Goal: Transaction & Acquisition: Purchase product/service

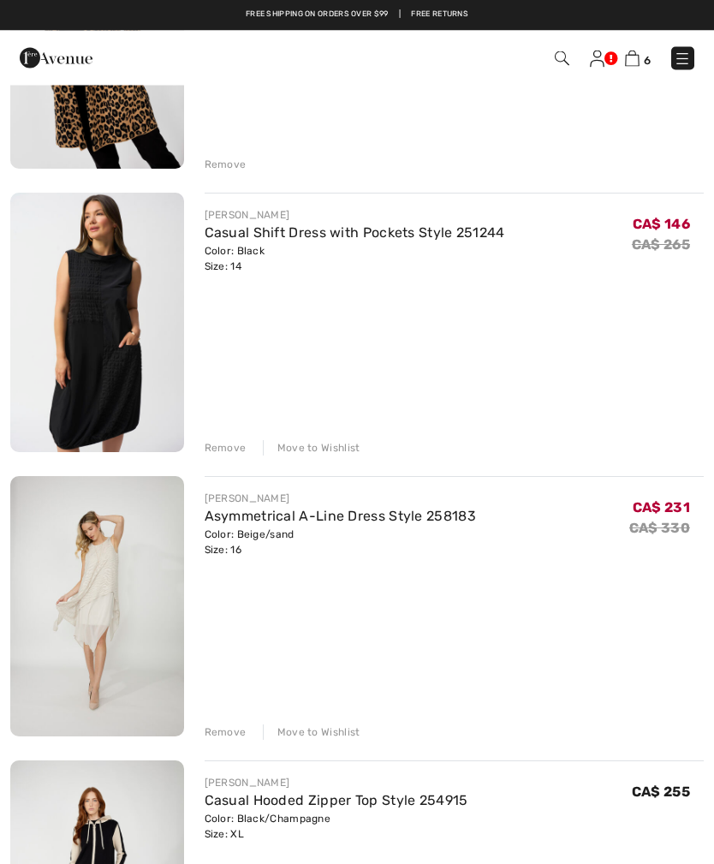
scroll to position [340, 0]
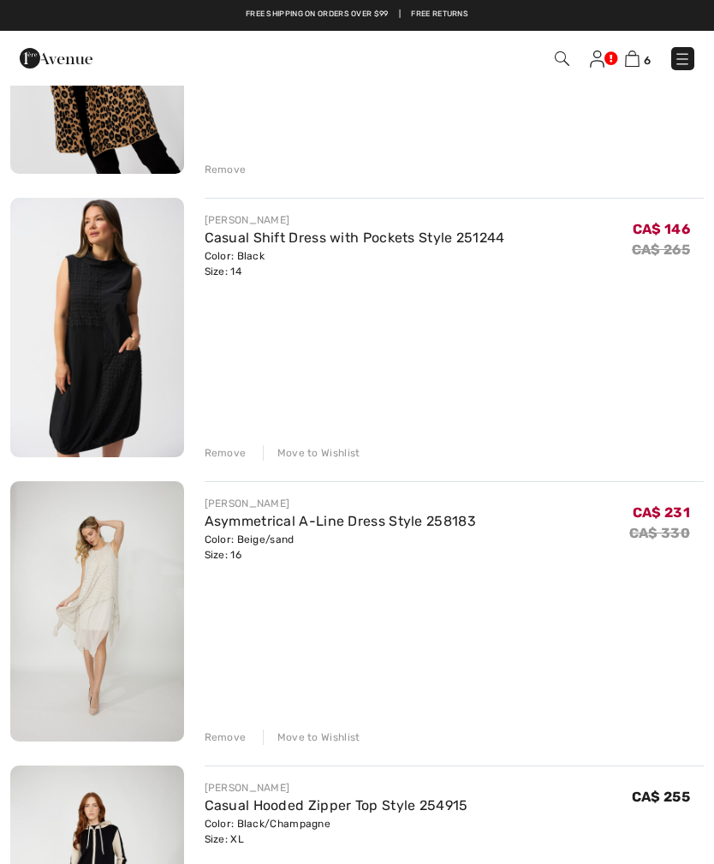
click at [224, 452] on div "Remove" at bounding box center [226, 452] width 42 height 15
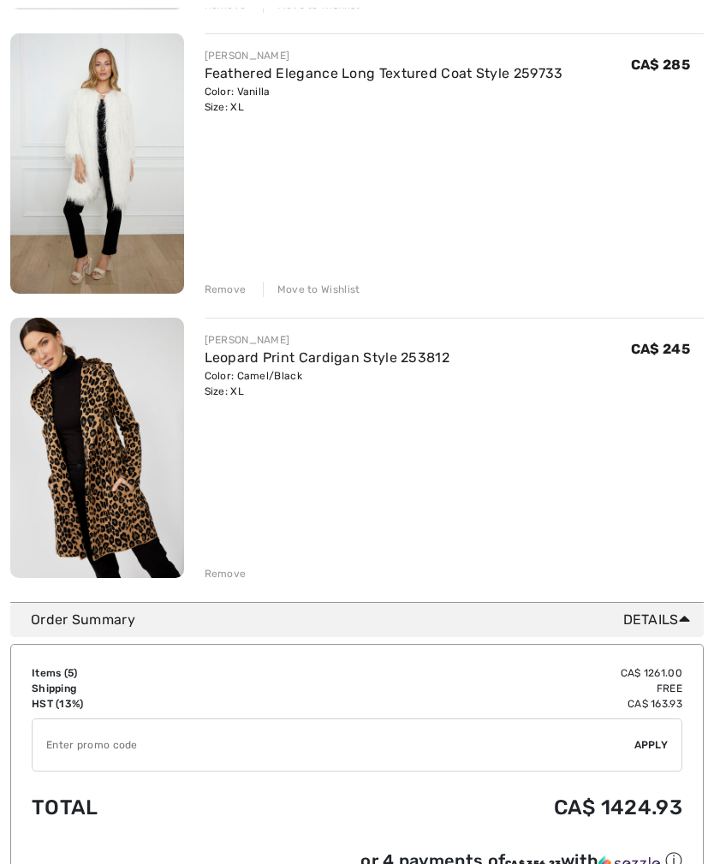
scroll to position [1072, 0]
click at [231, 574] on div "Remove" at bounding box center [226, 573] width 42 height 15
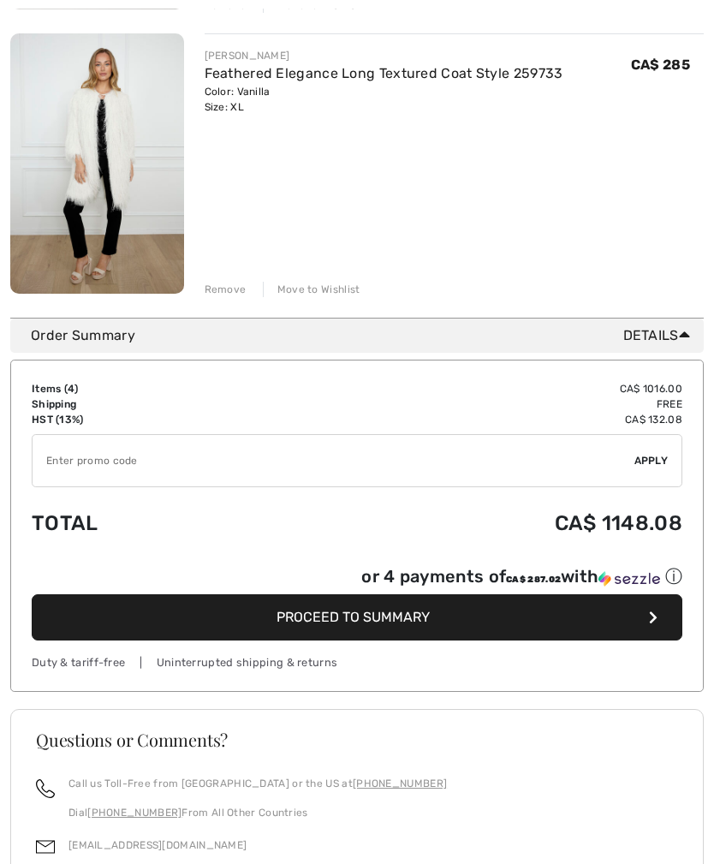
click at [360, 438] on input "TEXT" at bounding box center [334, 460] width 602 height 51
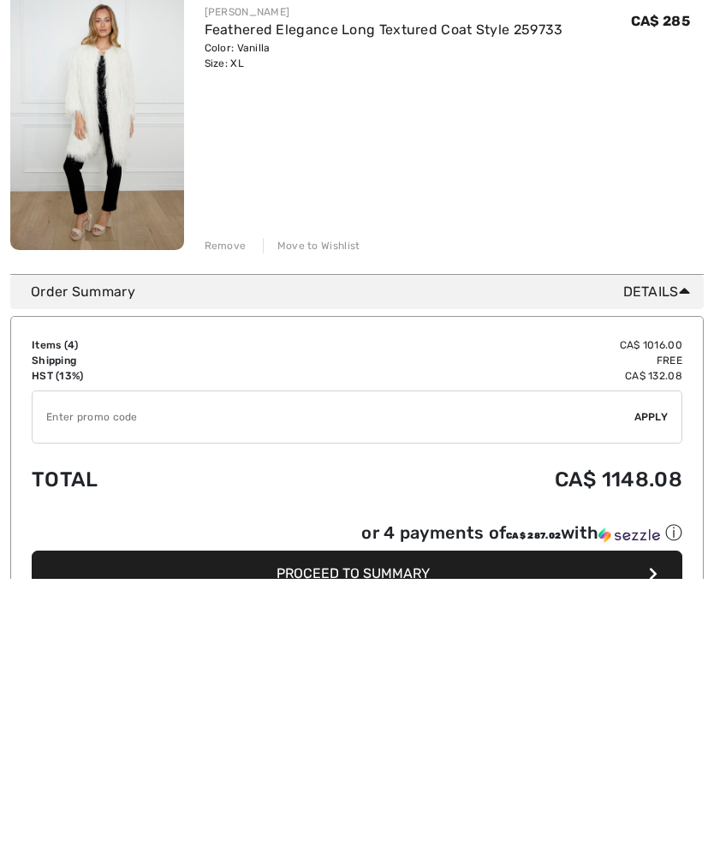
scroll to position [829, 0]
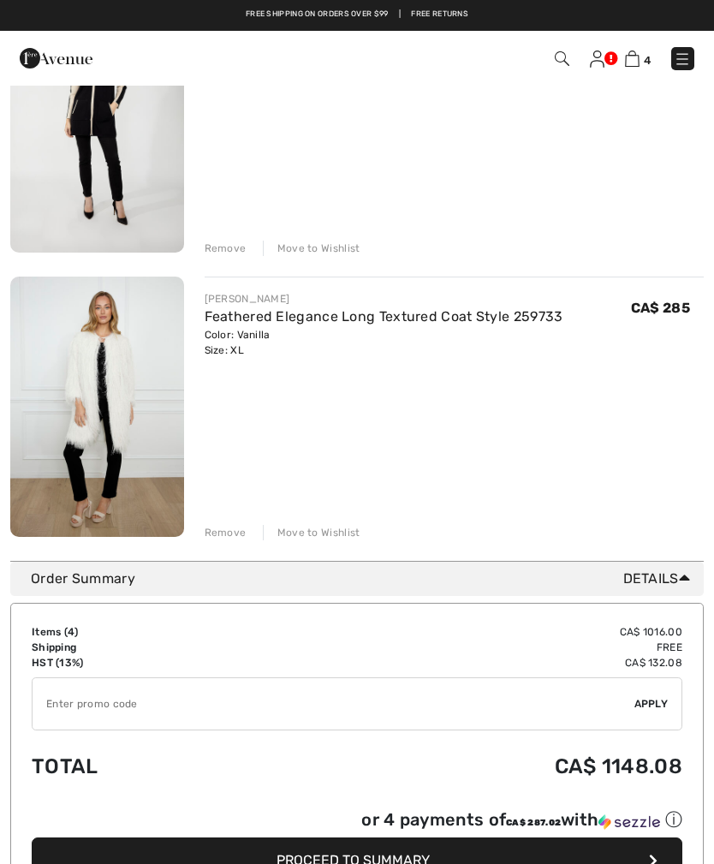
click at [140, 389] on img at bounding box center [97, 407] width 174 height 260
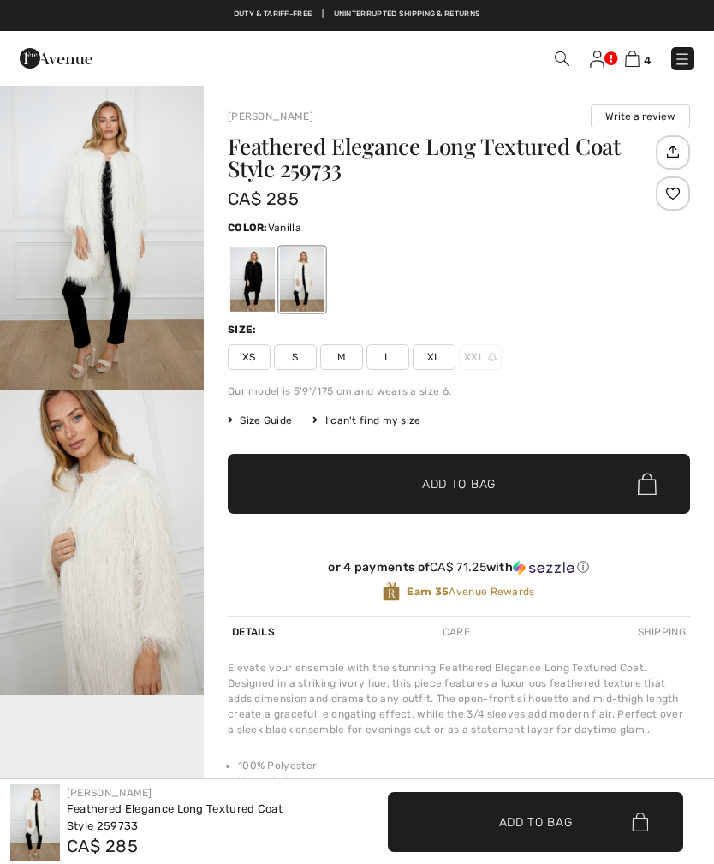
checkbox input "true"
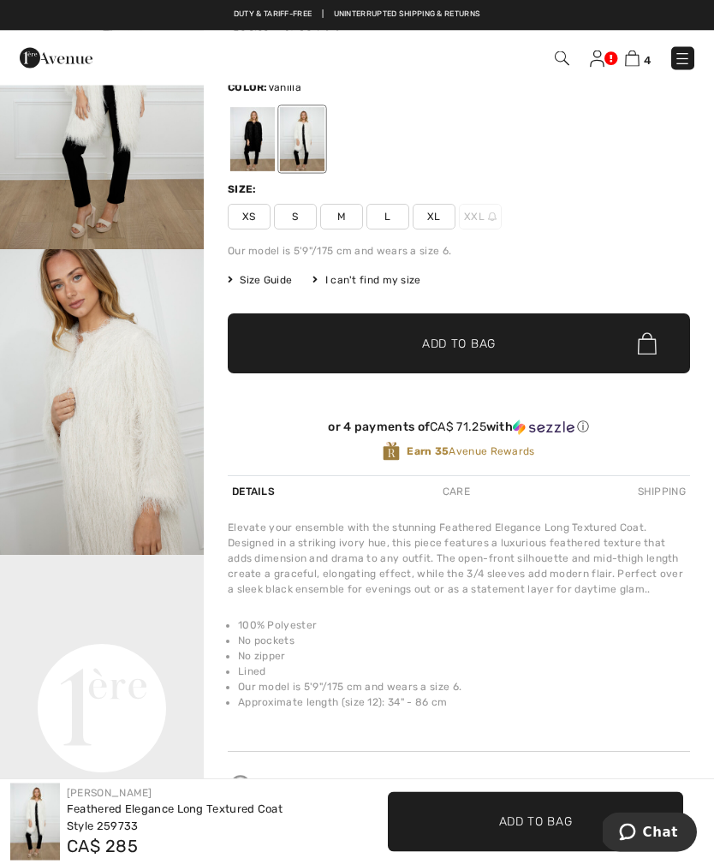
scroll to position [140, 0]
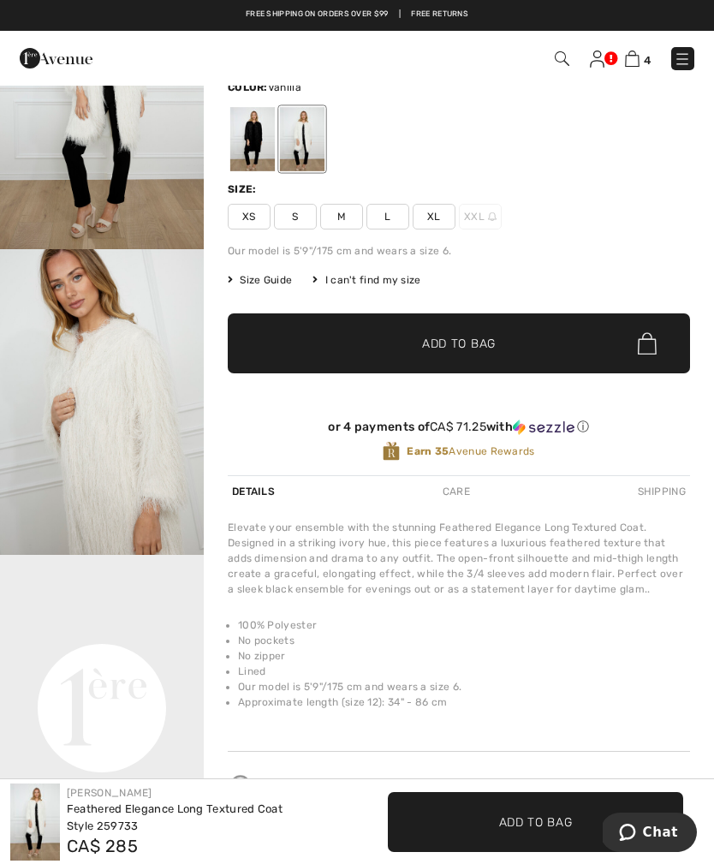
click at [263, 280] on span "Size Guide" at bounding box center [260, 279] width 64 height 15
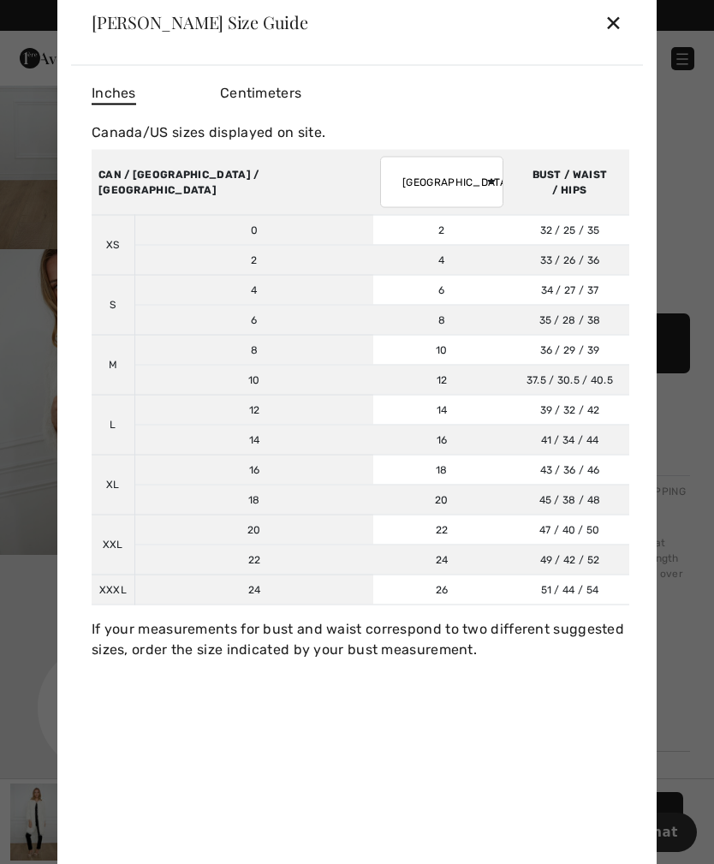
click at [617, 15] on div "✕" at bounding box center [614, 22] width 18 height 36
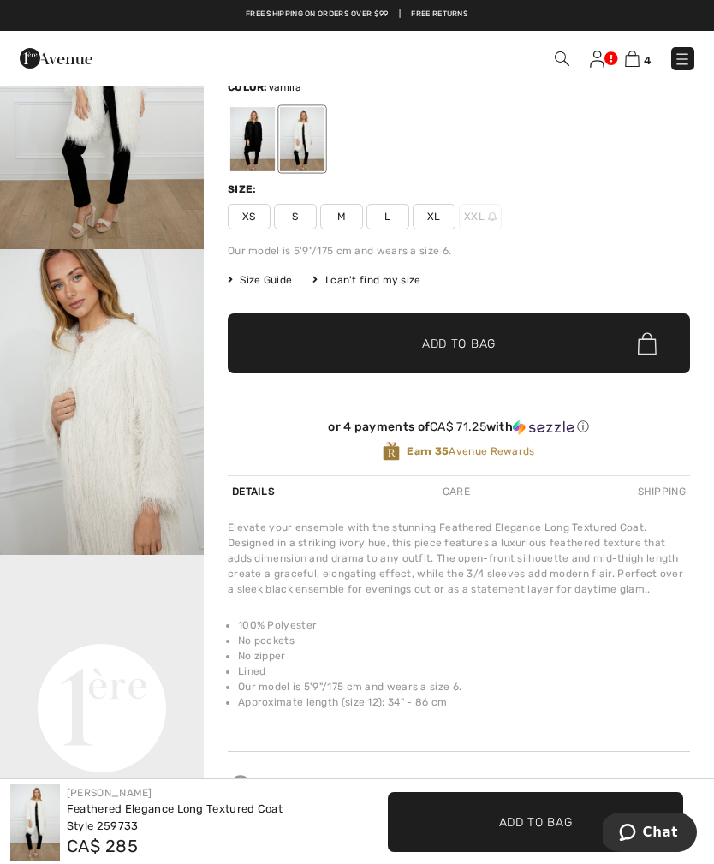
click at [391, 216] on span "L" at bounding box center [388, 217] width 43 height 26
click at [485, 339] on span "Add to Bag" at bounding box center [459, 344] width 74 height 18
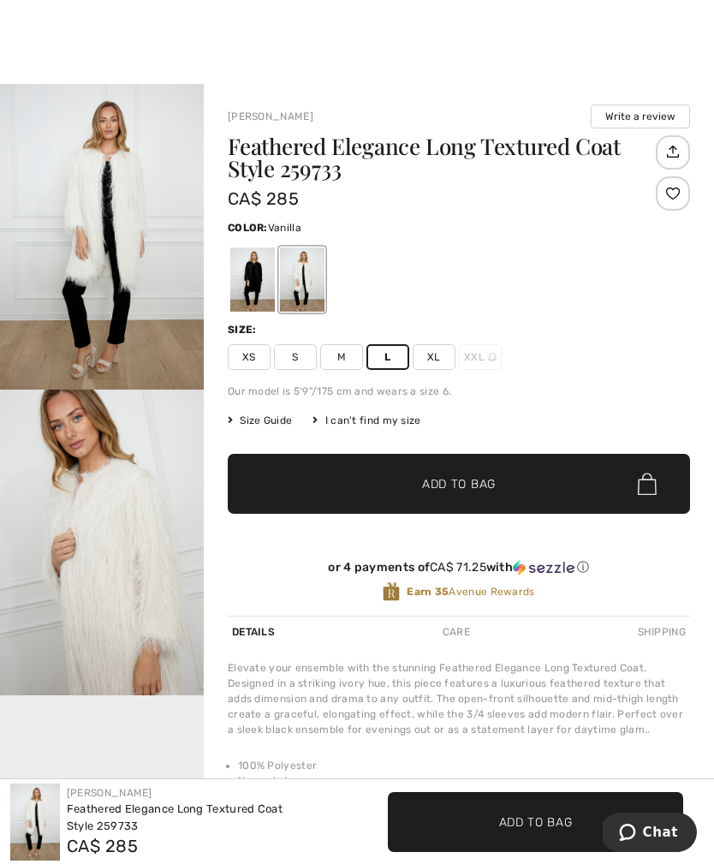
scroll to position [33, 0]
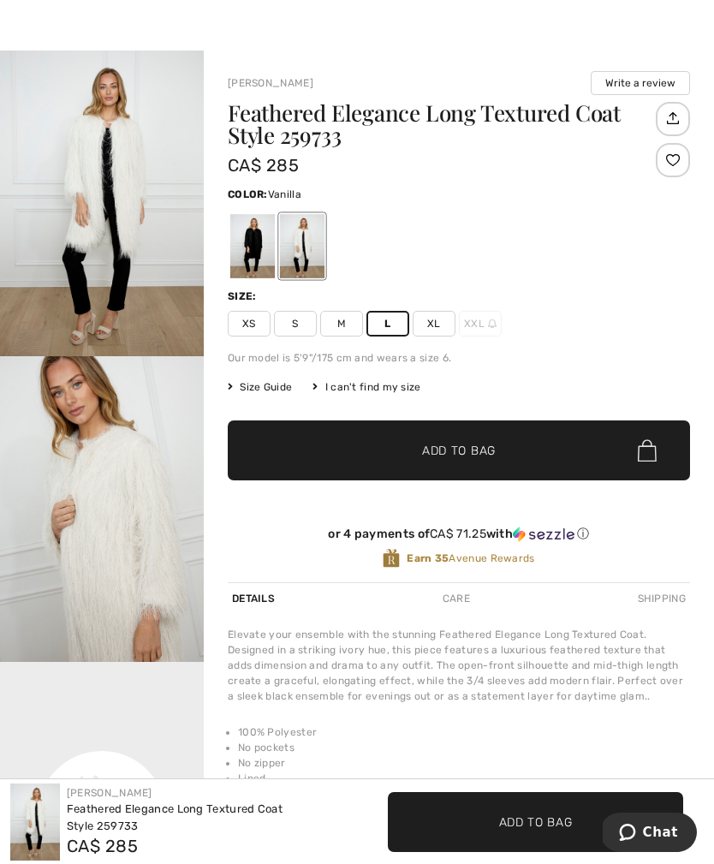
click at [261, 242] on div at bounding box center [252, 246] width 45 height 64
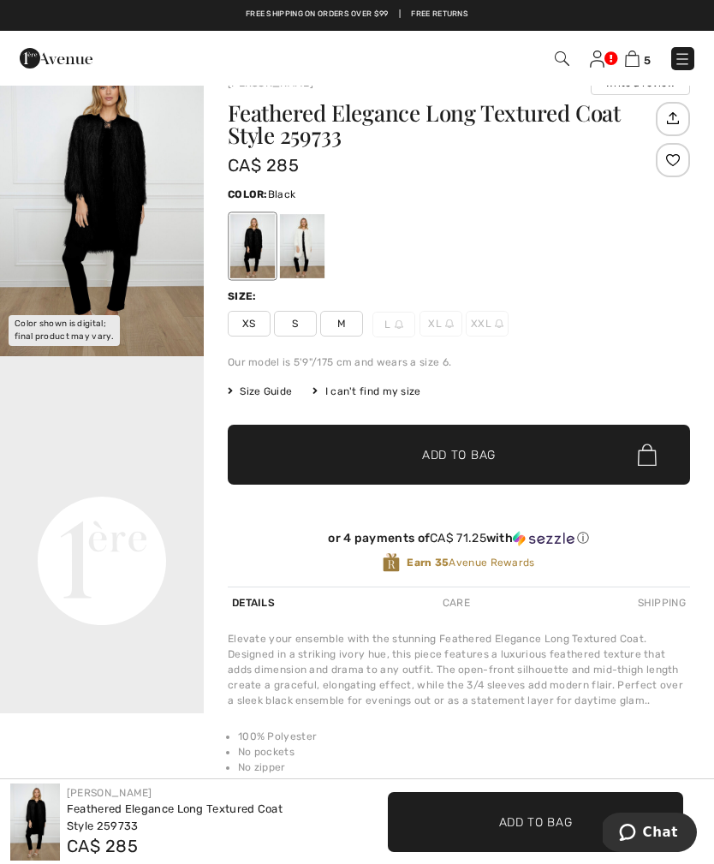
scroll to position [0, 0]
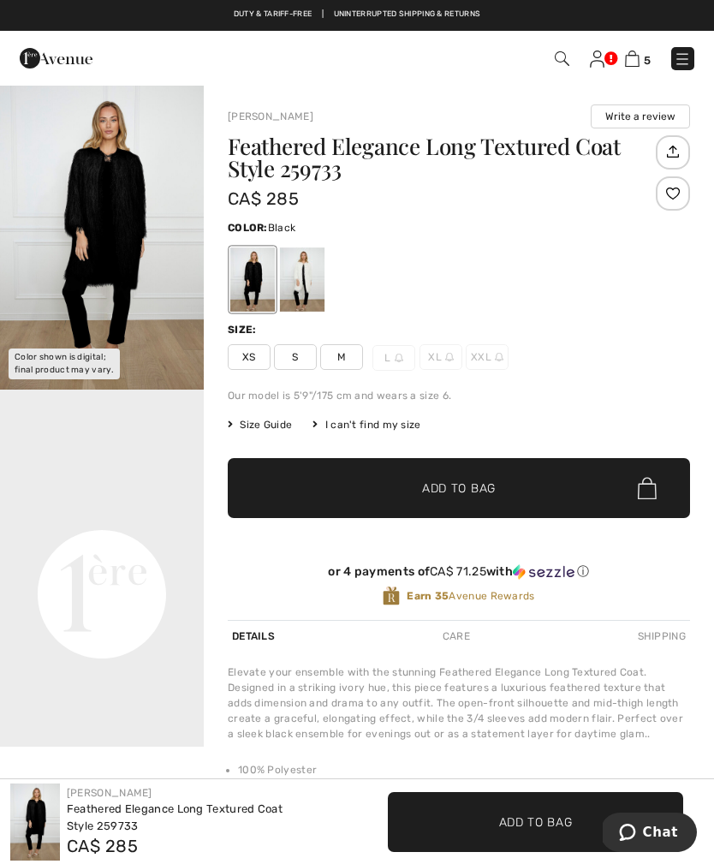
click at [397, 348] on span "L" at bounding box center [394, 358] width 43 height 26
click at [391, 355] on span "L" at bounding box center [394, 358] width 43 height 26
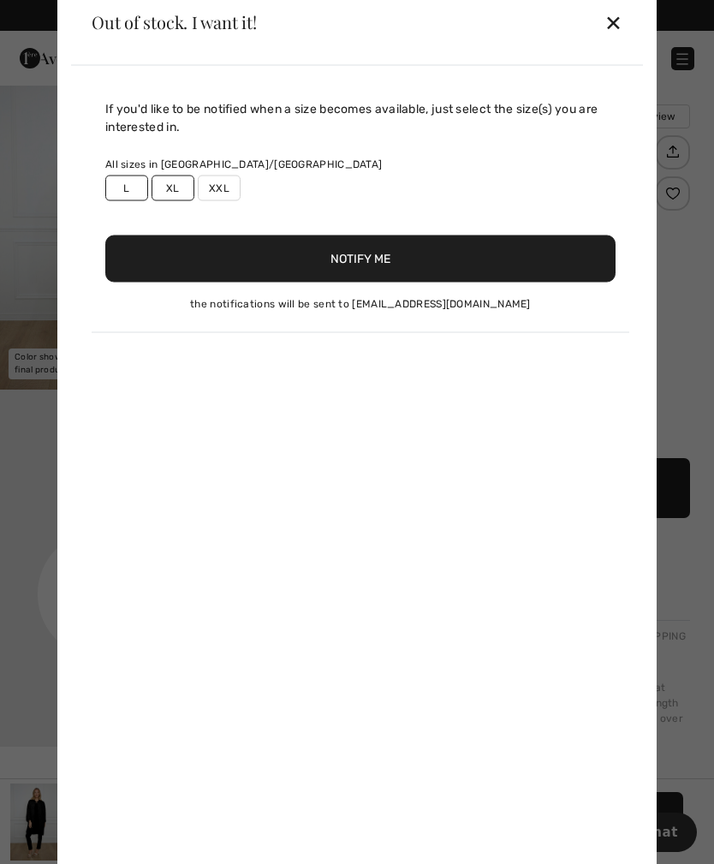
click at [388, 253] on button "Notify Me" at bounding box center [360, 258] width 510 height 47
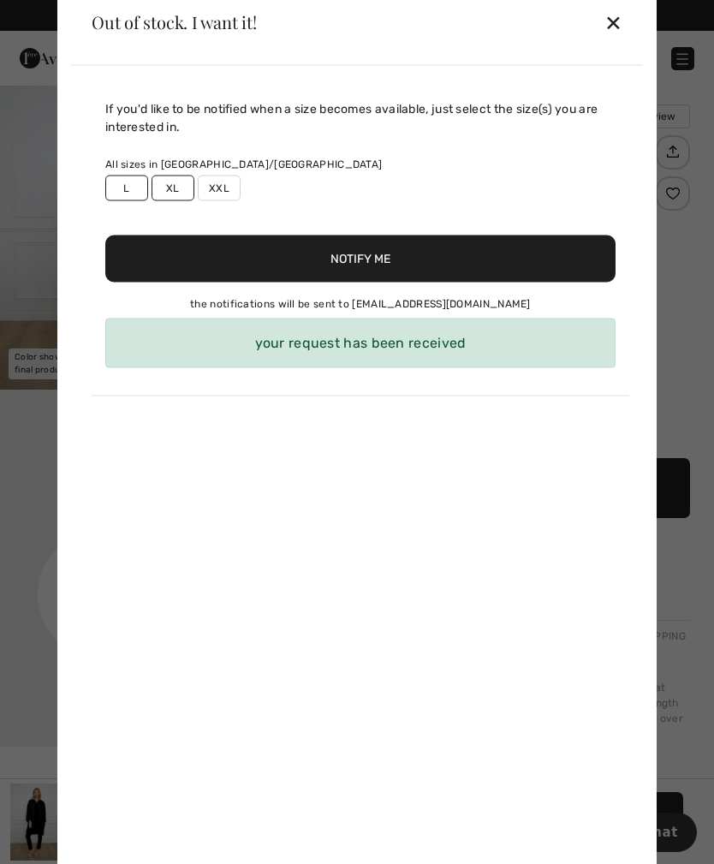
click at [617, 21] on div "✕" at bounding box center [614, 22] width 18 height 36
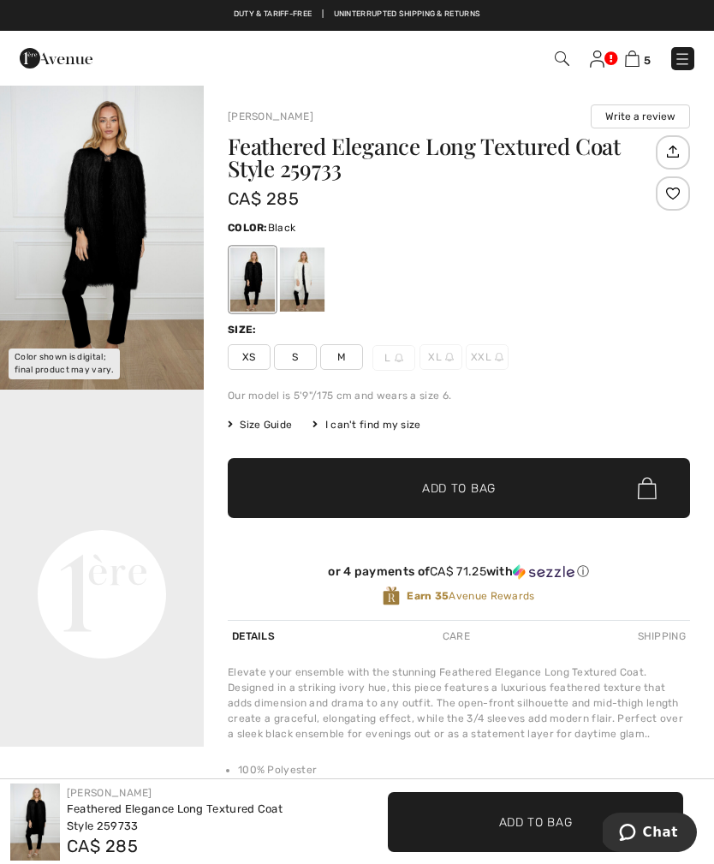
click at [637, 59] on img at bounding box center [632, 59] width 15 height 16
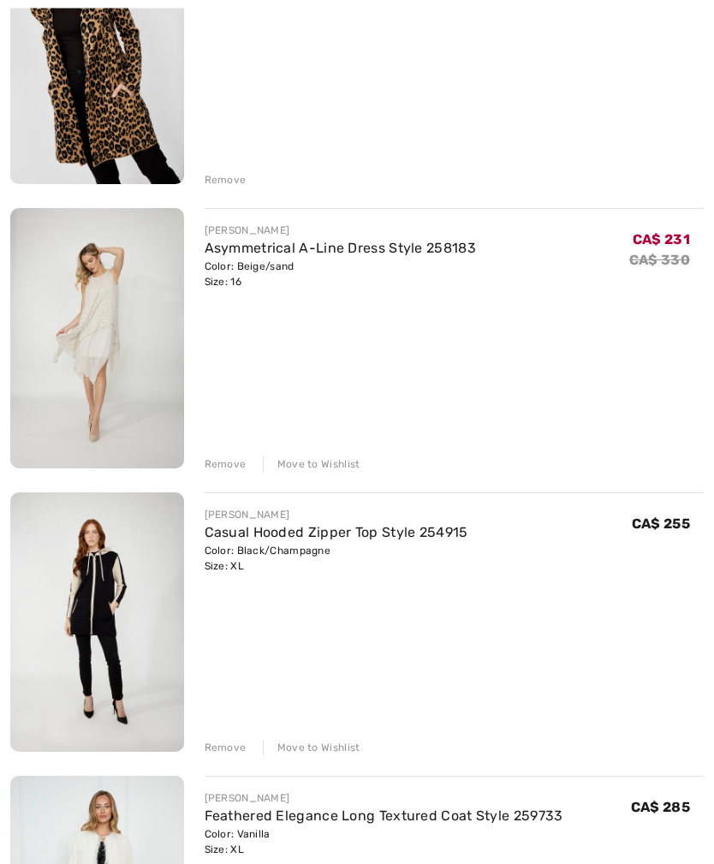
scroll to position [330, 0]
click at [117, 679] on img at bounding box center [97, 622] width 174 height 260
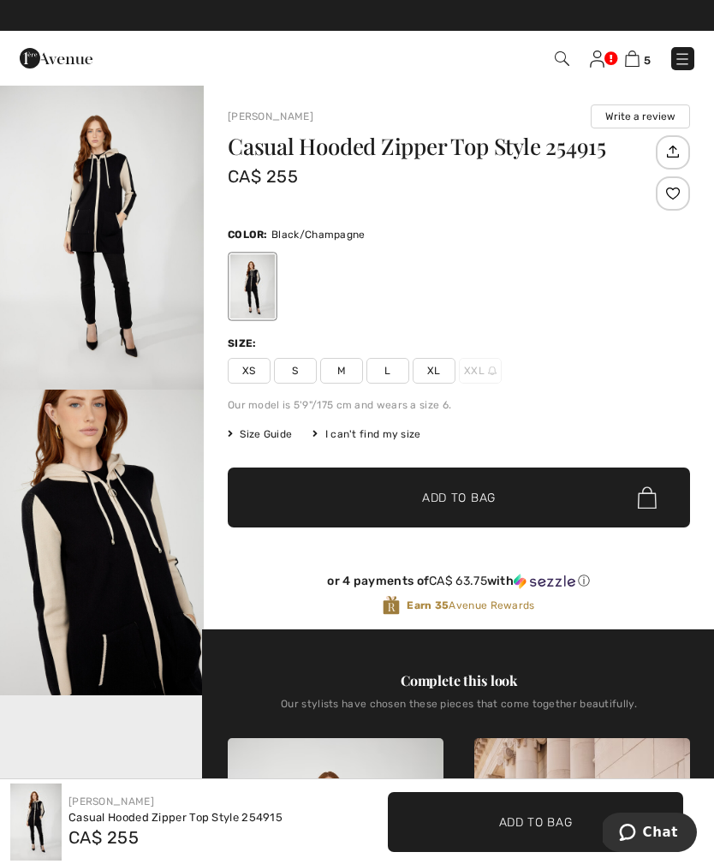
click at [268, 428] on span "Size Guide" at bounding box center [260, 434] width 64 height 15
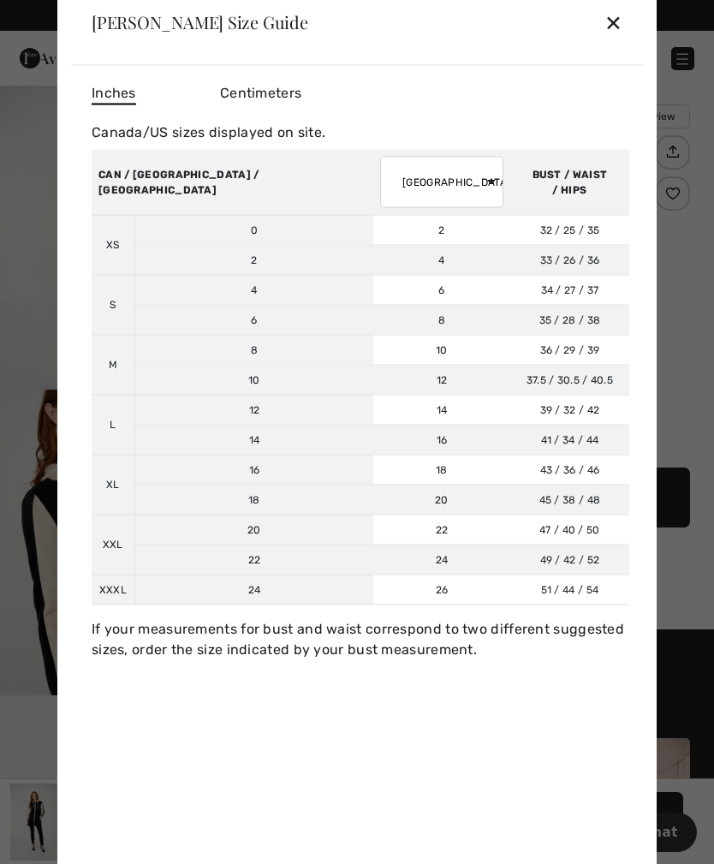
click at [521, 505] on td "45 / 38 / 48 114 / 96.5 / 122" at bounding box center [569, 500] width 119 height 30
click at [619, 10] on div "✕" at bounding box center [614, 22] width 18 height 36
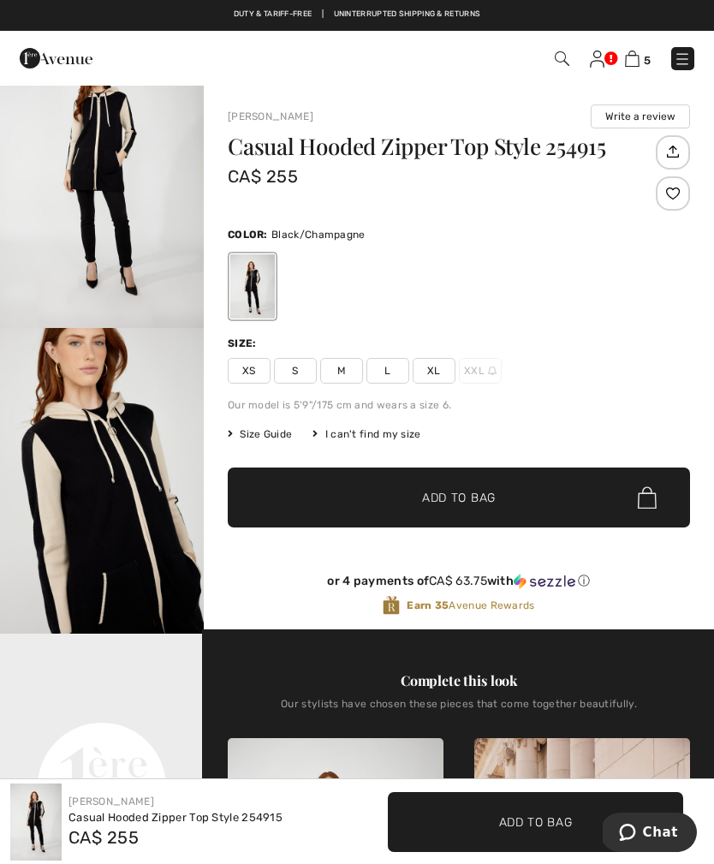
scroll to position [246, 0]
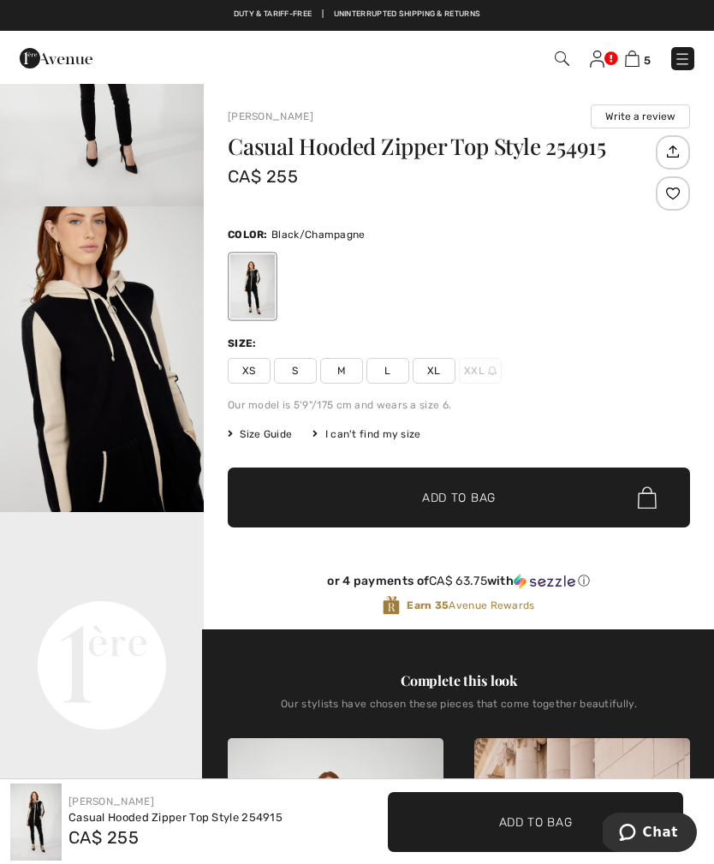
click at [191, 563] on video "Your browser does not support the video tag." at bounding box center [102, 563] width 204 height 102
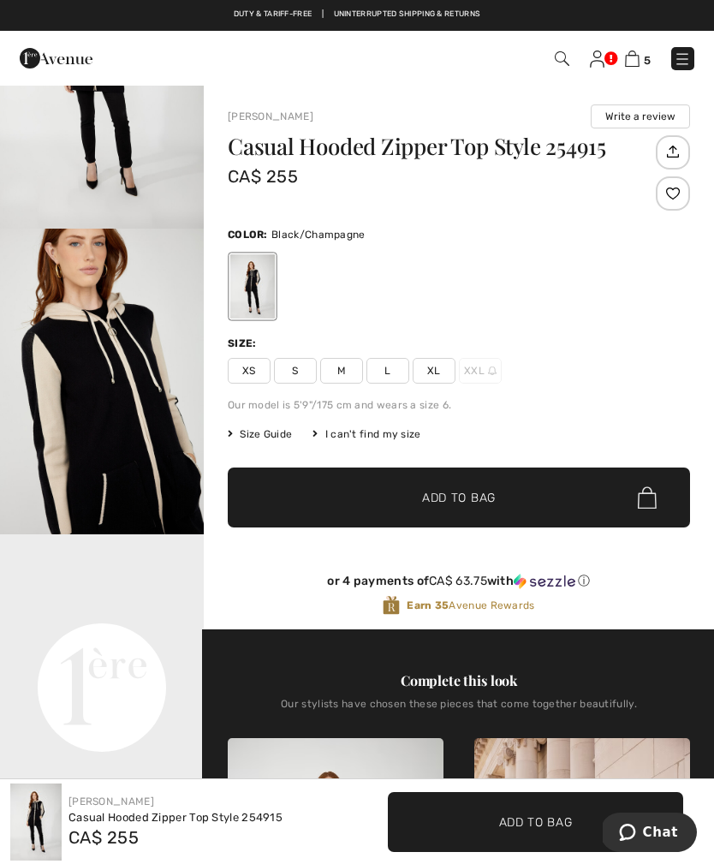
click at [640, 61] on img at bounding box center [632, 59] width 15 height 16
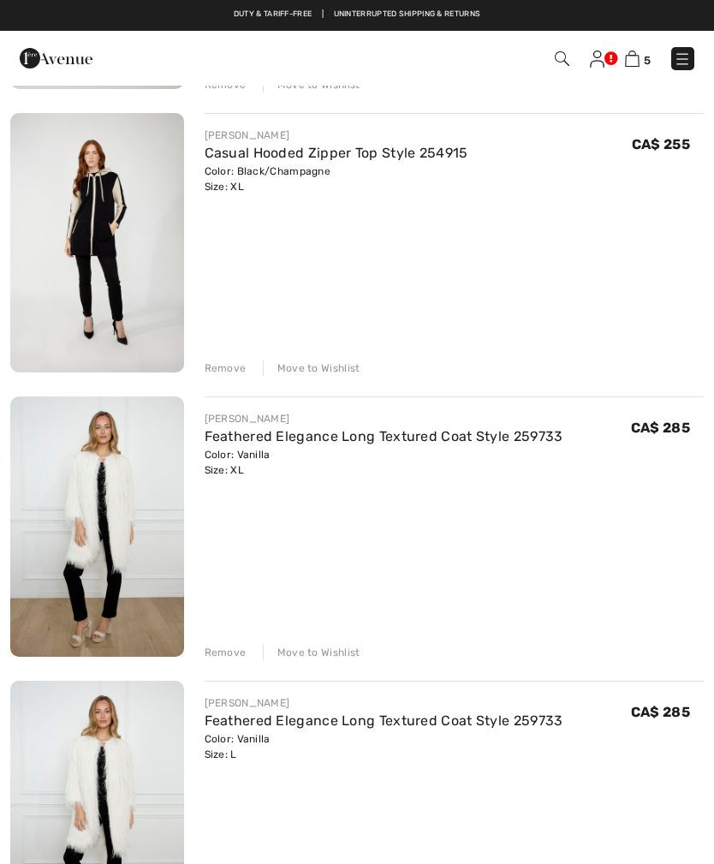
scroll to position [707, 0]
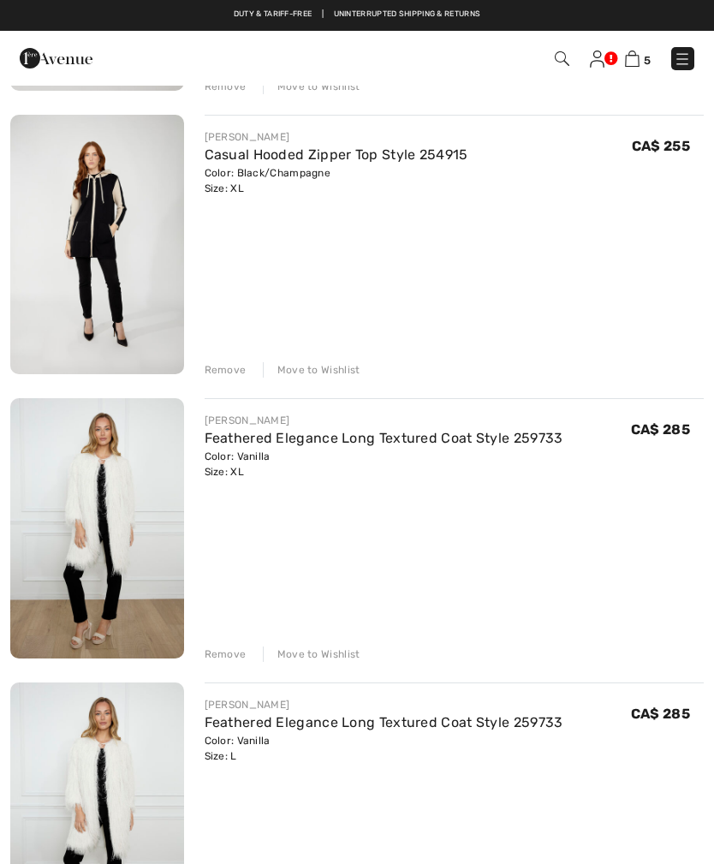
click at [224, 661] on div "Remove" at bounding box center [226, 654] width 42 height 15
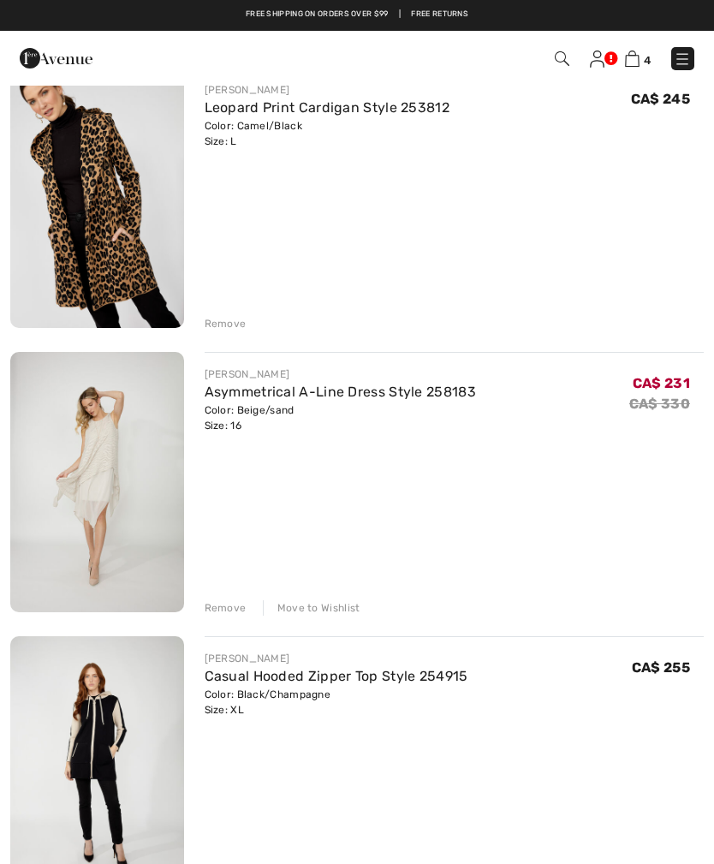
scroll to position [188, 0]
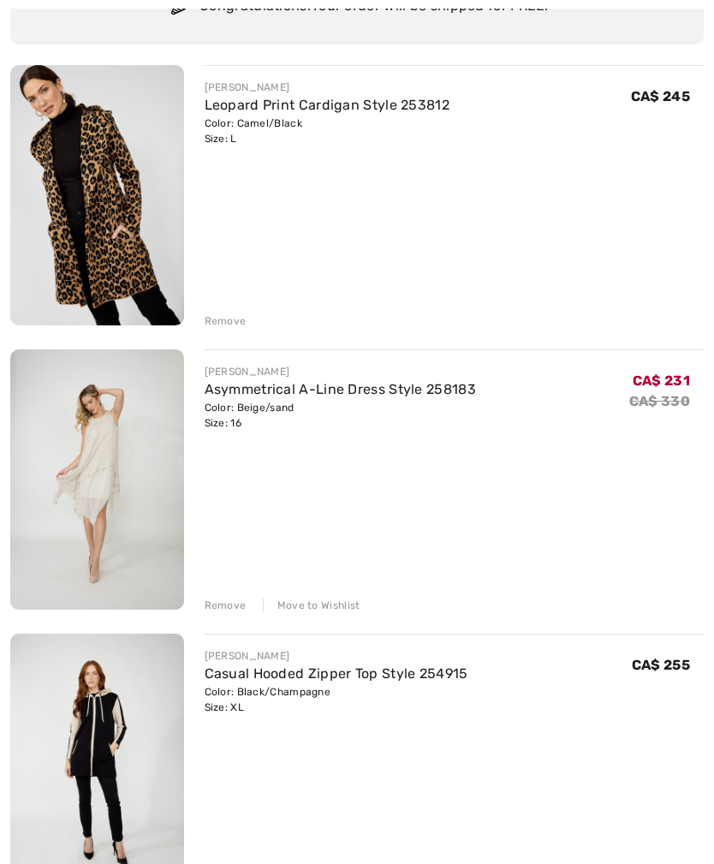
click at [128, 452] on img at bounding box center [97, 479] width 174 height 260
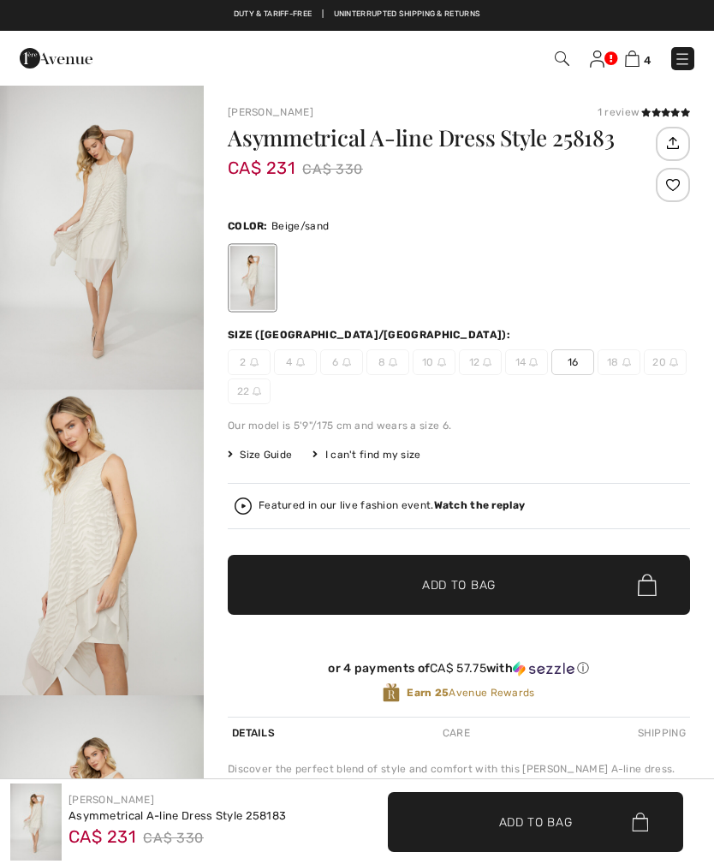
checkbox input "true"
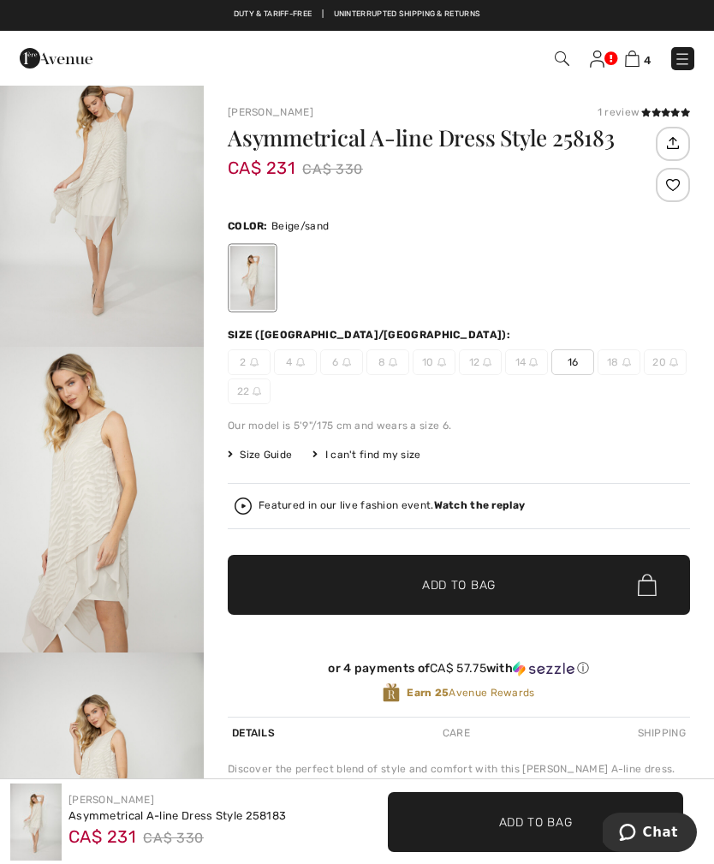
scroll to position [143, 0]
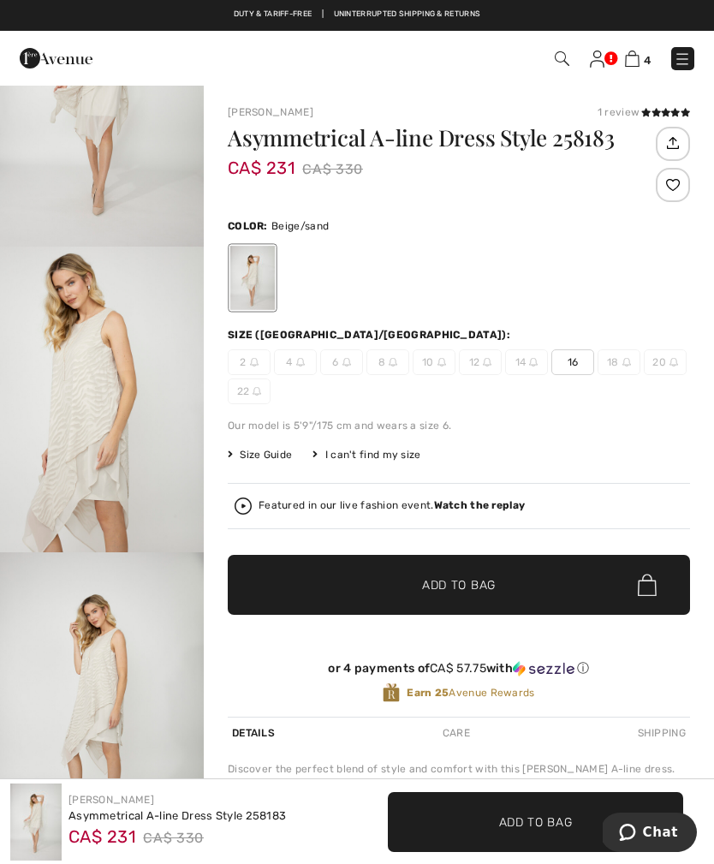
click at [140, 450] on img "2 / 5" at bounding box center [102, 400] width 204 height 306
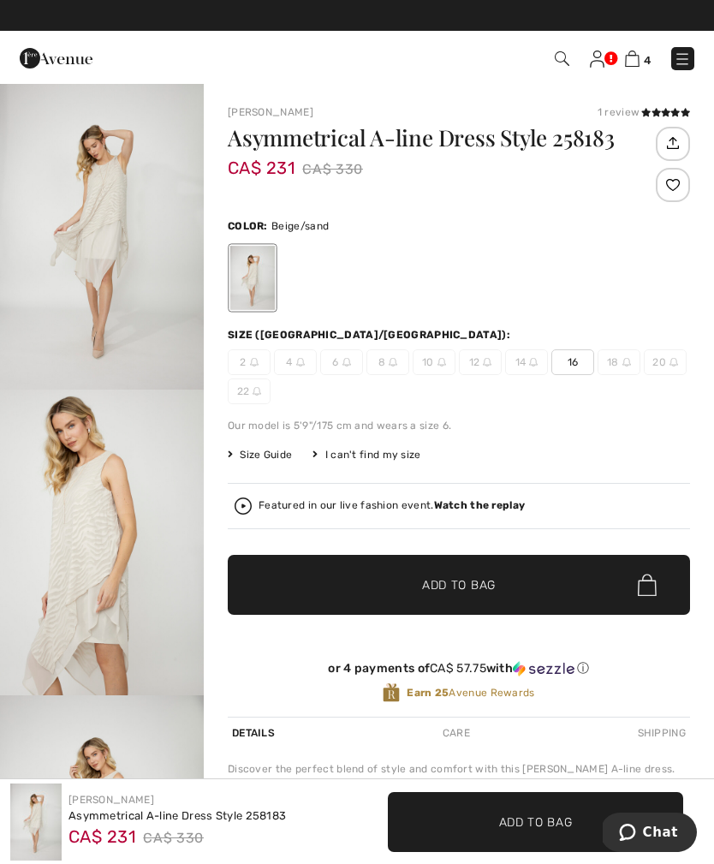
click at [141, 276] on img "1 / 5" at bounding box center [102, 237] width 204 height 306
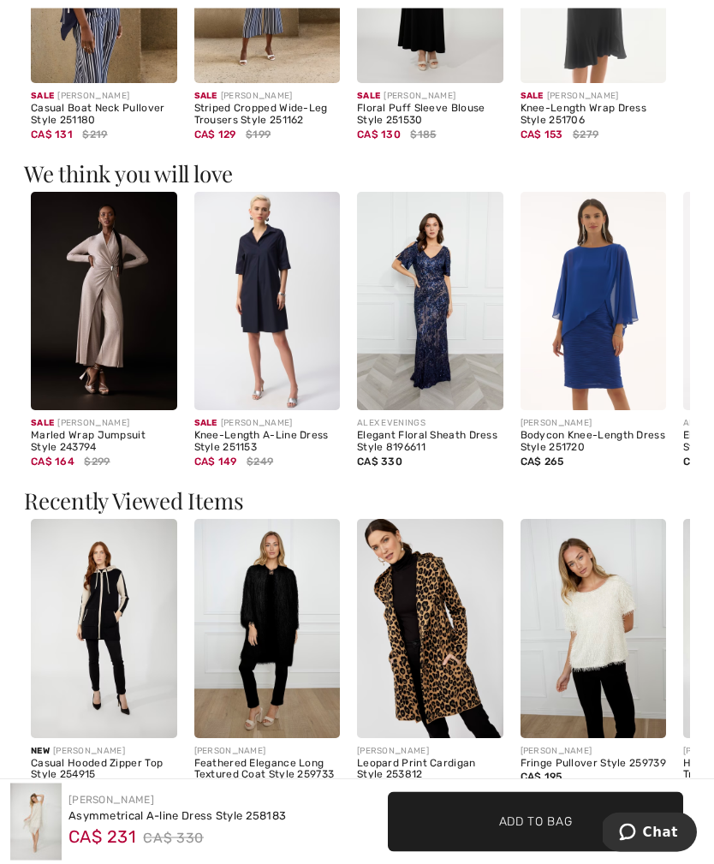
scroll to position [1265, 0]
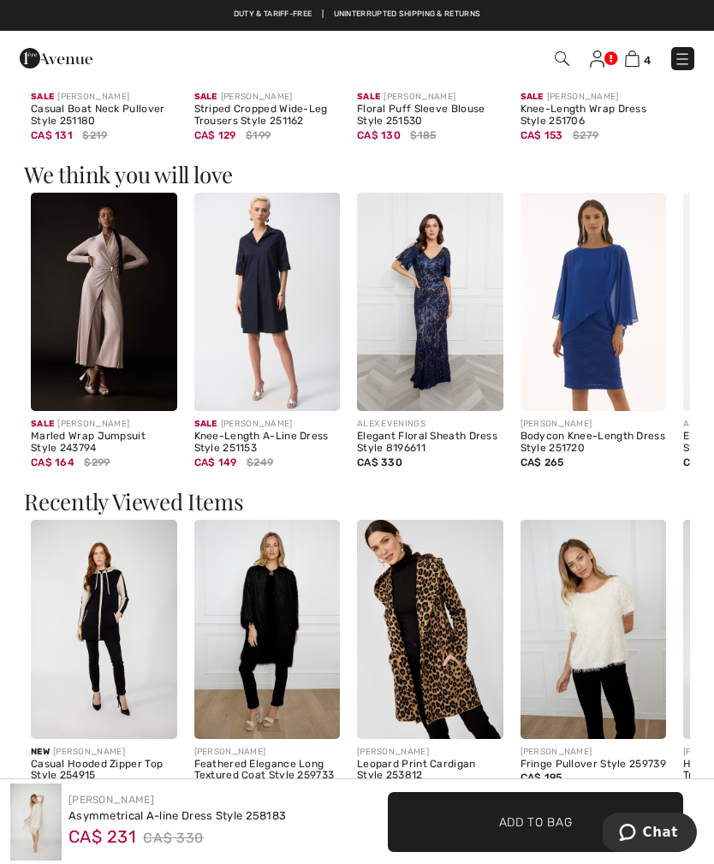
click at [111, 668] on img at bounding box center [104, 629] width 146 height 219
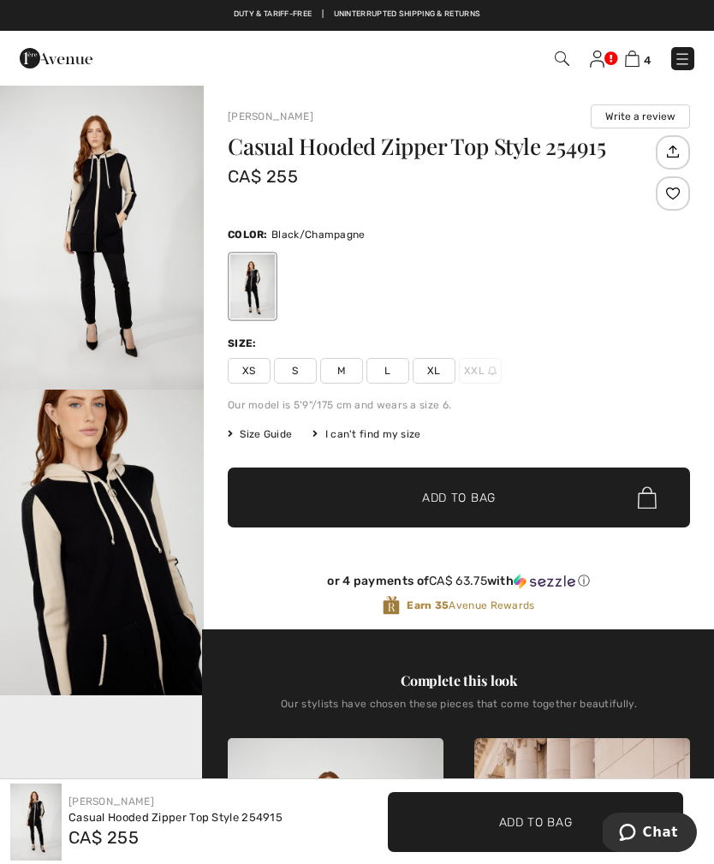
click at [390, 369] on span "L" at bounding box center [388, 371] width 43 height 26
click at [462, 492] on span "Add to Bag" at bounding box center [459, 498] width 74 height 18
click at [635, 60] on img at bounding box center [632, 59] width 15 height 16
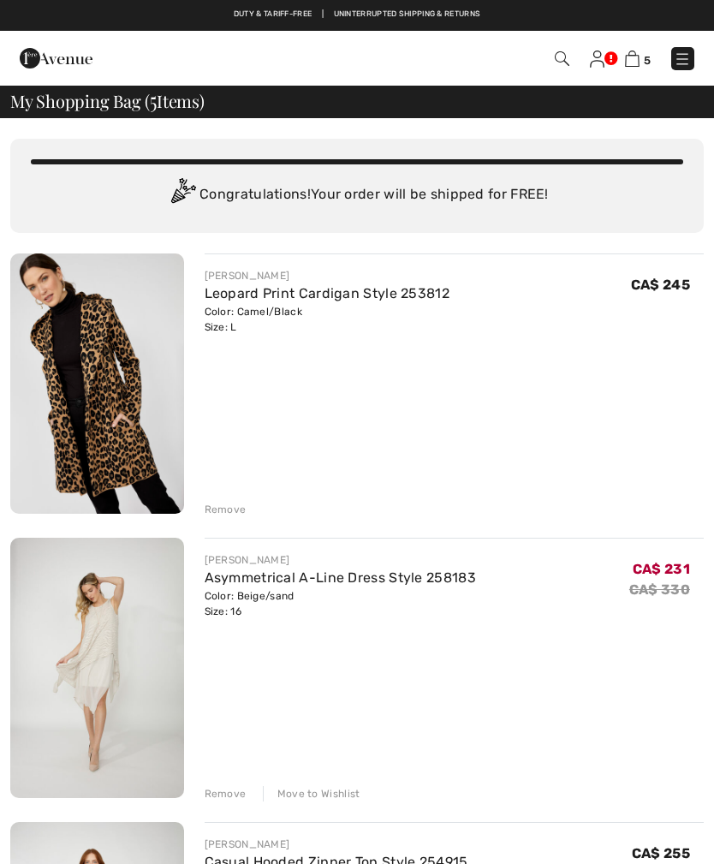
checkbox input "true"
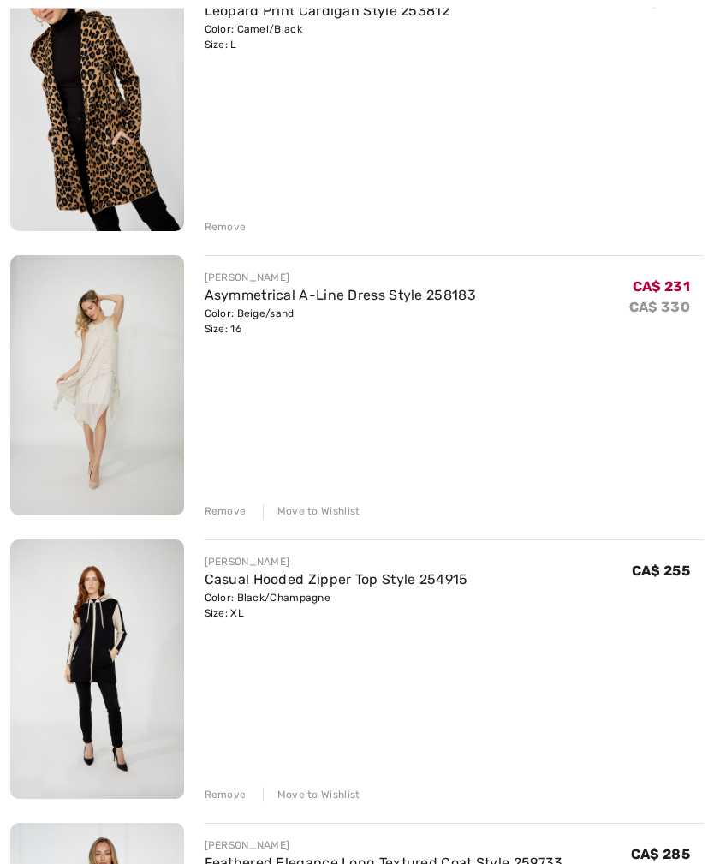
scroll to position [283, 0]
click at [229, 507] on div "Remove" at bounding box center [226, 511] width 42 height 15
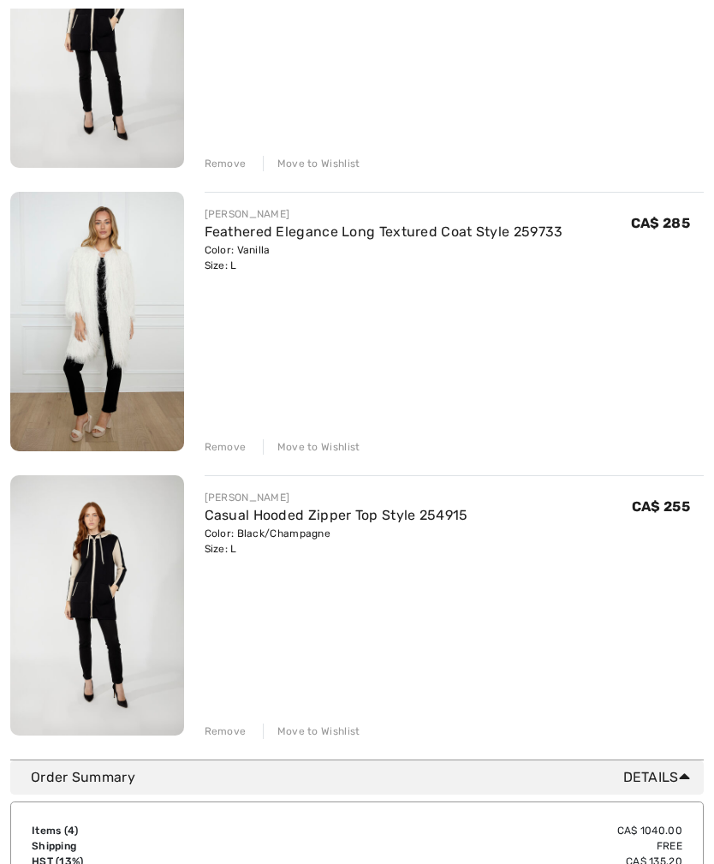
scroll to position [630, 0]
click at [230, 730] on div "Remove" at bounding box center [226, 731] width 42 height 15
